Goal: Check status: Check status

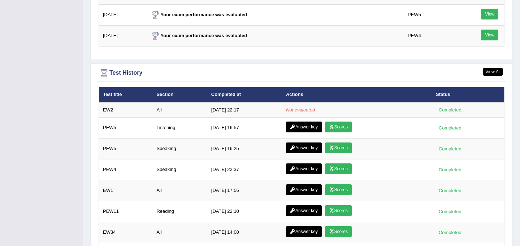
scroll to position [956, 0]
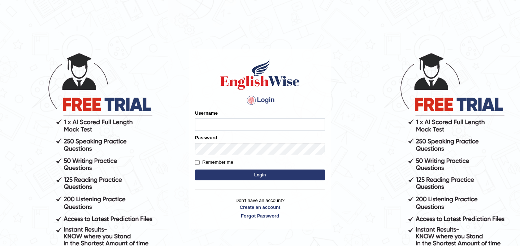
type input "JyotiJ"
click at [263, 176] on button "Login" at bounding box center [260, 175] width 130 height 11
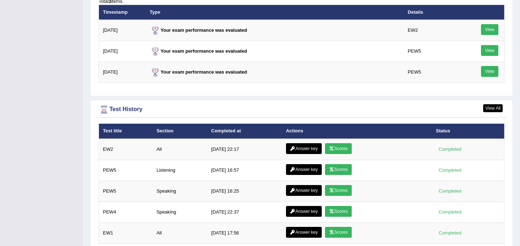
scroll to position [976, 0]
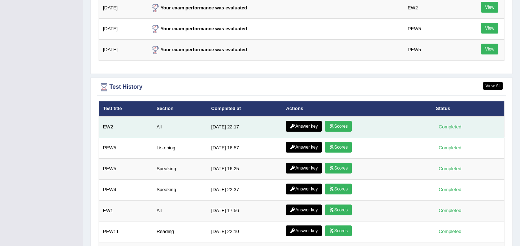
click at [341, 127] on link "Scores" at bounding box center [338, 126] width 27 height 11
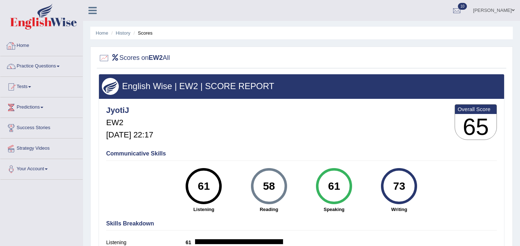
click at [29, 47] on link "Home" at bounding box center [41, 45] width 82 height 18
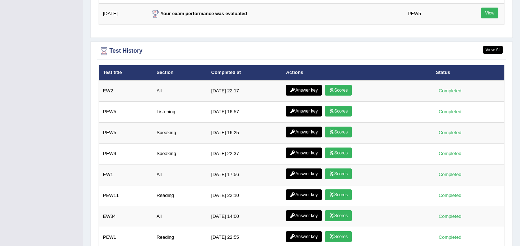
scroll to position [1004, 0]
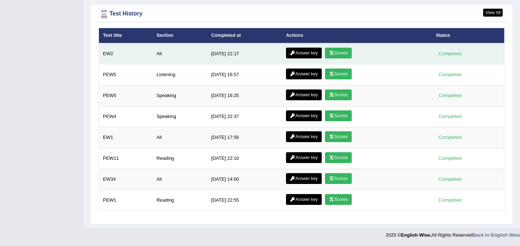
click at [299, 55] on link "Answer key" at bounding box center [304, 53] width 36 height 11
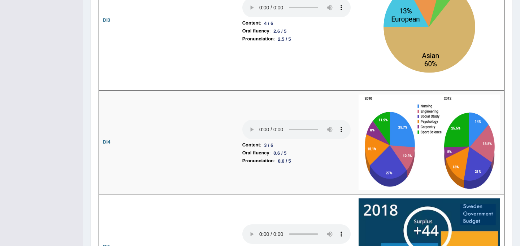
scroll to position [1282, 0]
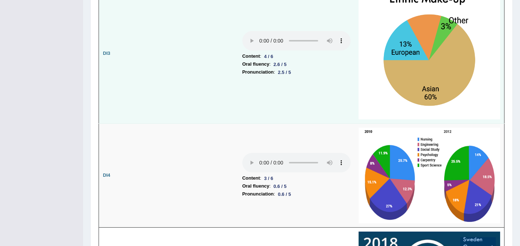
click at [292, 97] on td "Content : 4 / 6 Oral fluency : 2.6 / 5 Pronunciation : 2.5 / 5" at bounding box center [296, 54] width 116 height 140
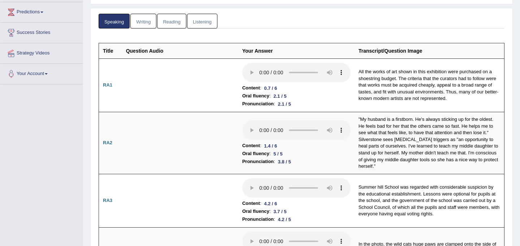
scroll to position [0, 0]
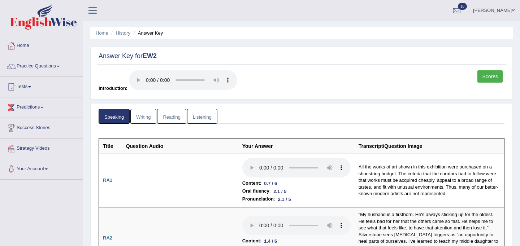
click at [139, 118] on link "Writing" at bounding box center [143, 116] width 26 height 15
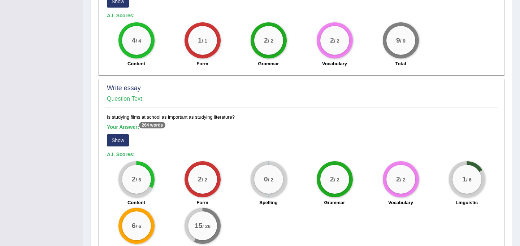
scroll to position [516, 0]
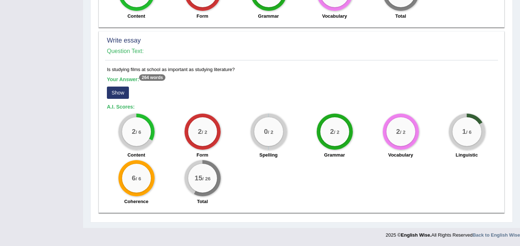
click at [121, 93] on button "Show" at bounding box center [118, 93] width 22 height 12
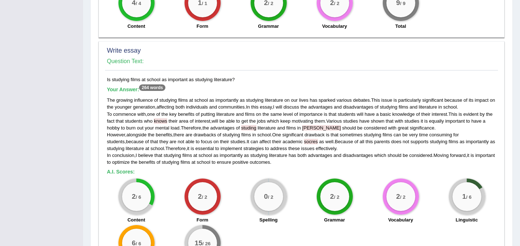
scroll to position [507, 0]
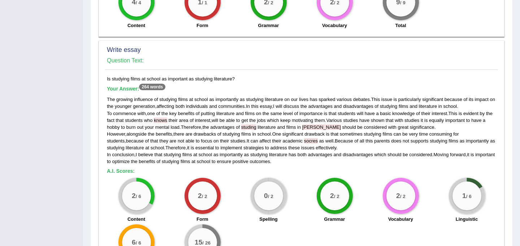
click at [167, 122] on span "knows" at bounding box center [160, 120] width 13 height 5
click at [304, 141] on span "socres" at bounding box center [311, 140] width 14 height 5
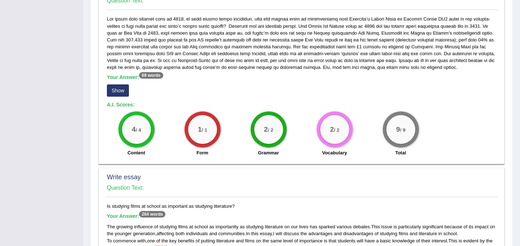
scroll to position [359, 0]
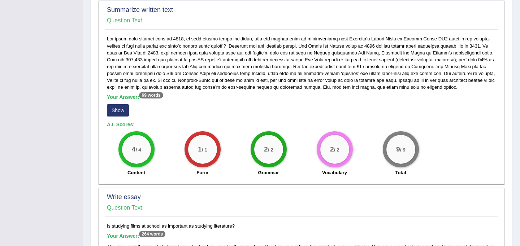
drag, startPoint x: 107, startPoint y: 226, endPoint x: 237, endPoint y: 226, distance: 129.9
copy div "Is studying films at school as important as studying literature?"
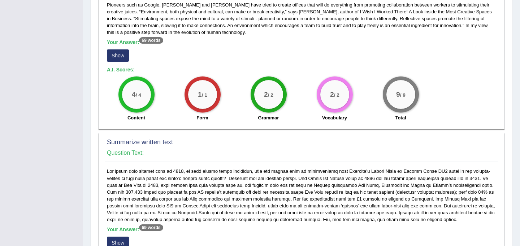
scroll to position [0, 0]
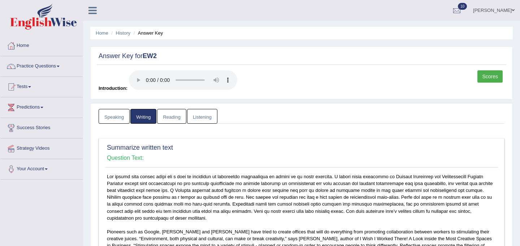
click at [175, 117] on link "Reading" at bounding box center [171, 116] width 29 height 15
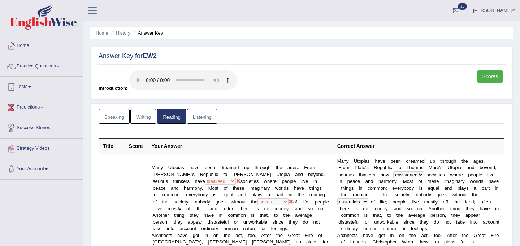
click at [204, 116] on link "Listening" at bounding box center [202, 116] width 30 height 15
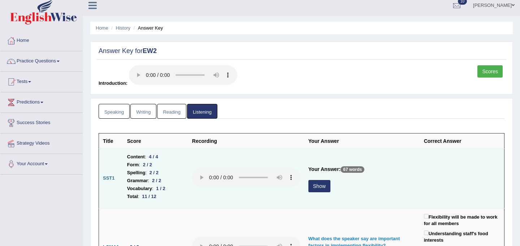
scroll to position [7, 0]
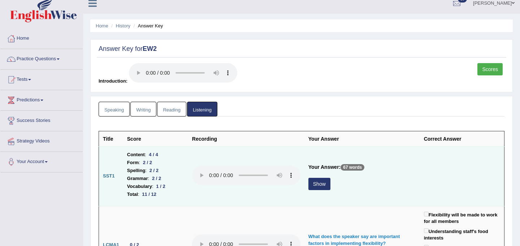
click at [324, 187] on button "Show" at bounding box center [319, 184] width 22 height 12
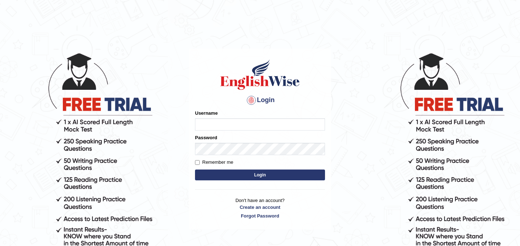
type input "JyotiJ"
click at [250, 177] on button "Login" at bounding box center [260, 175] width 130 height 11
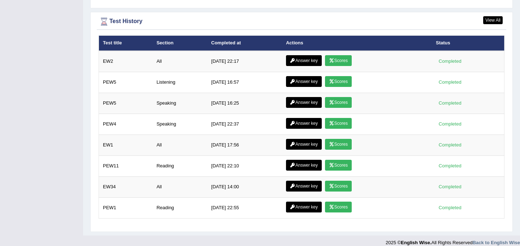
scroll to position [1050, 0]
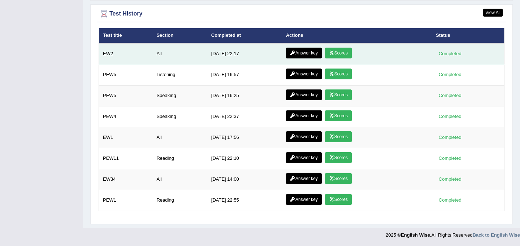
click at [313, 53] on link "Answer key" at bounding box center [304, 53] width 36 height 11
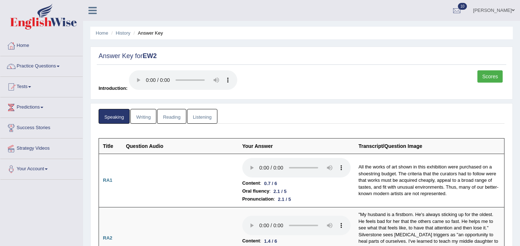
click at [209, 116] on link "Listening" at bounding box center [202, 116] width 30 height 15
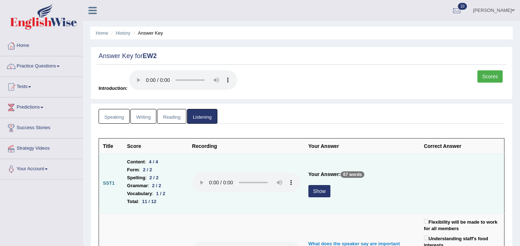
click at [325, 191] on button "Show" at bounding box center [319, 191] width 22 height 12
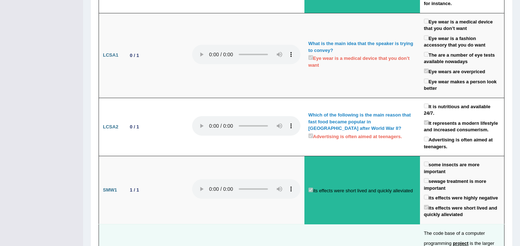
scroll to position [1419, 0]
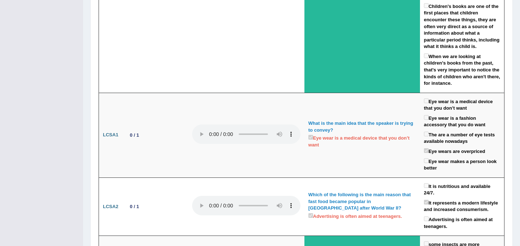
scroll to position [1326, 0]
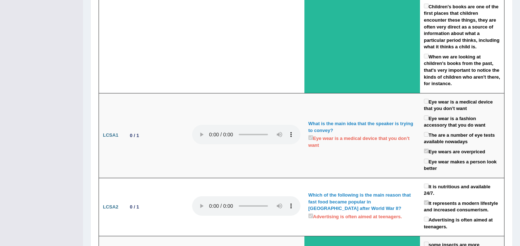
scroll to position [1334, 0]
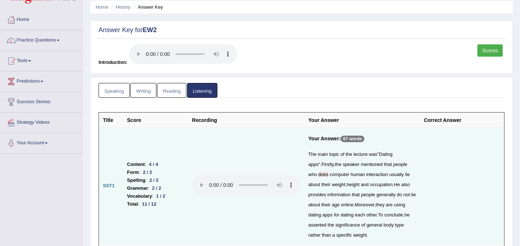
scroll to position [0, 0]
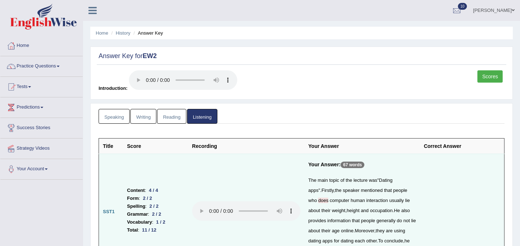
click at [488, 73] on link "Scores" at bounding box center [489, 76] width 25 height 12
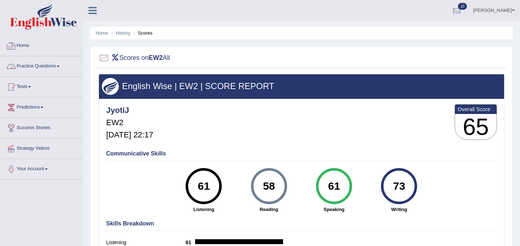
click at [26, 43] on link "Home" at bounding box center [41, 45] width 82 height 18
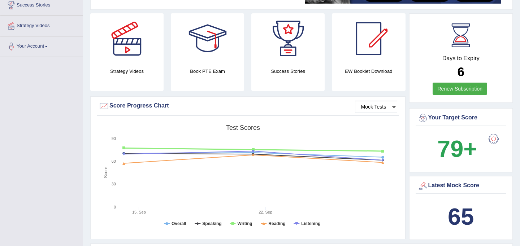
scroll to position [106, 0]
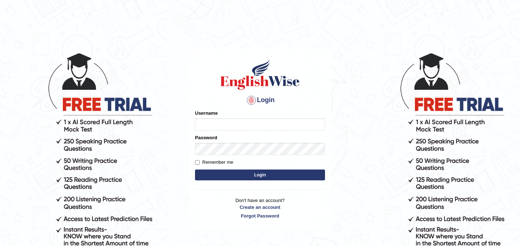
type input "JyotiJ"
click at [231, 172] on button "Login" at bounding box center [260, 175] width 130 height 11
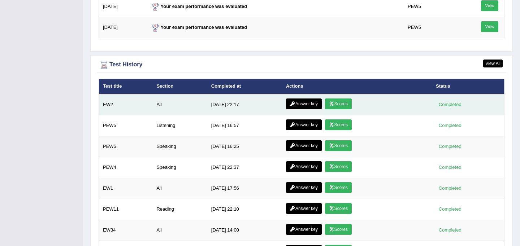
scroll to position [1036, 0]
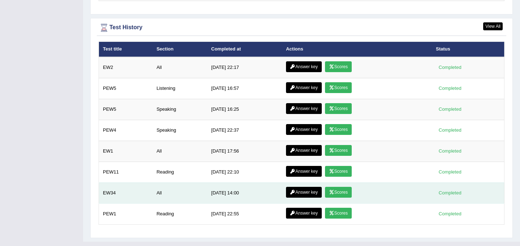
click at [347, 194] on link "Scores" at bounding box center [338, 192] width 27 height 11
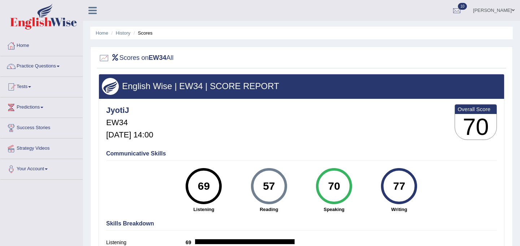
click at [27, 44] on link "Home" at bounding box center [41, 45] width 82 height 18
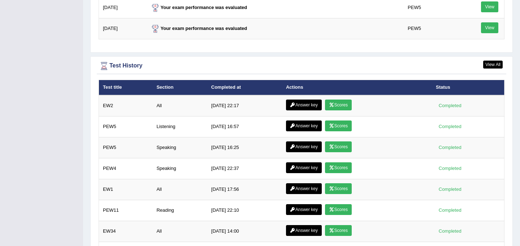
scroll to position [1004, 0]
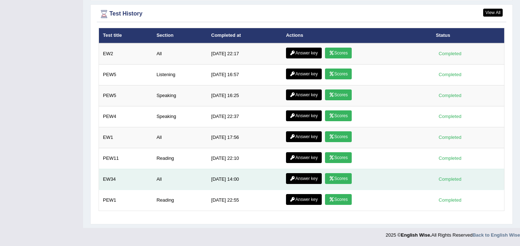
click at [314, 180] on link "Answer key" at bounding box center [304, 178] width 36 height 11
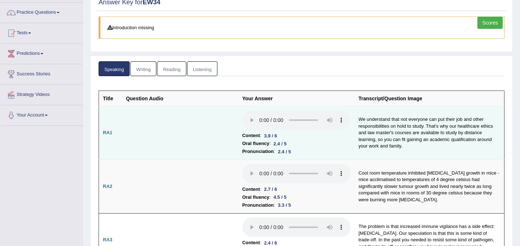
scroll to position [59, 0]
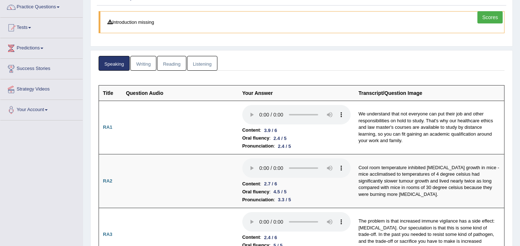
click at [145, 65] on link "Writing" at bounding box center [143, 63] width 26 height 15
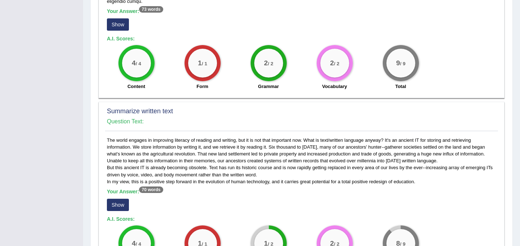
scroll to position [0, 0]
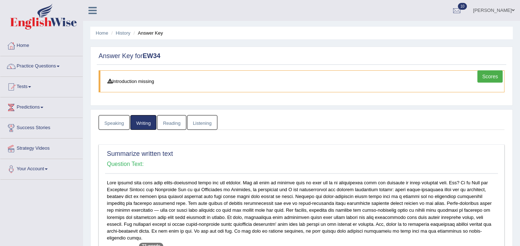
click at [172, 127] on link "Reading" at bounding box center [171, 122] width 29 height 15
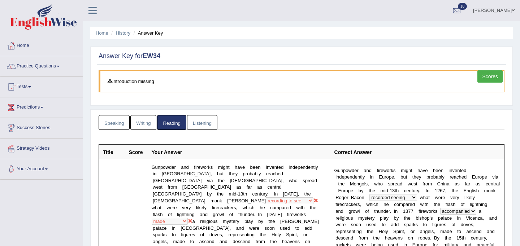
click at [201, 121] on link "Listening" at bounding box center [202, 122] width 30 height 15
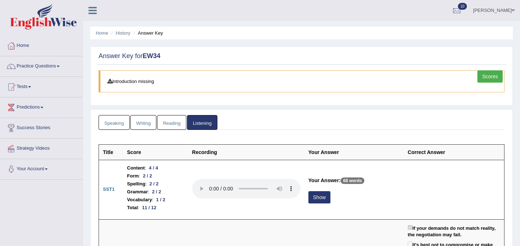
click at [154, 37] on ul "Home History Answer Key" at bounding box center [301, 33] width 422 height 13
click at [495, 78] on link "Scores" at bounding box center [489, 76] width 25 height 12
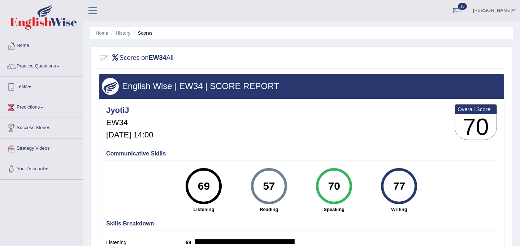
click at [32, 44] on link "Home" at bounding box center [41, 45] width 82 height 18
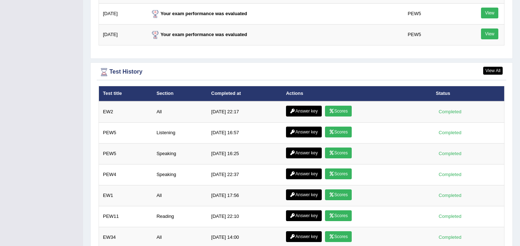
scroll to position [1004, 0]
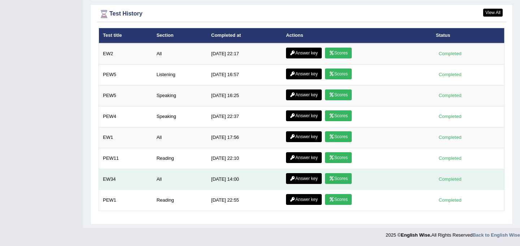
click at [344, 179] on link "Scores" at bounding box center [338, 178] width 27 height 11
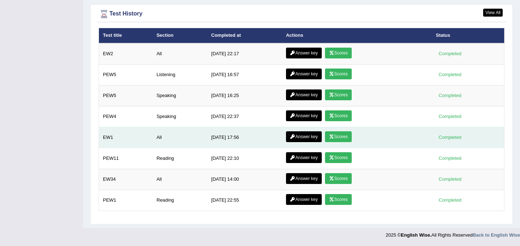
click at [338, 138] on link "Scores" at bounding box center [338, 136] width 27 height 11
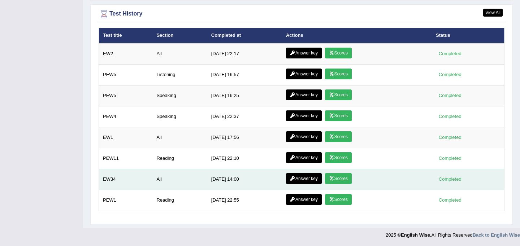
scroll to position [1004, 0]
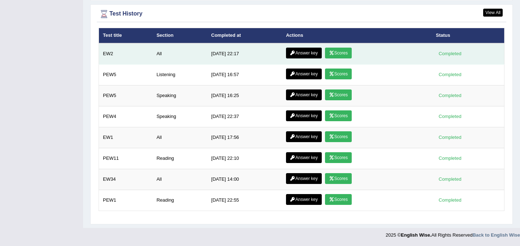
click at [345, 53] on link "Scores" at bounding box center [338, 53] width 27 height 11
